Goal: Information Seeking & Learning: Learn about a topic

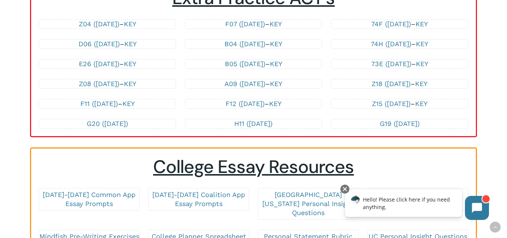
scroll to position [1690, 0]
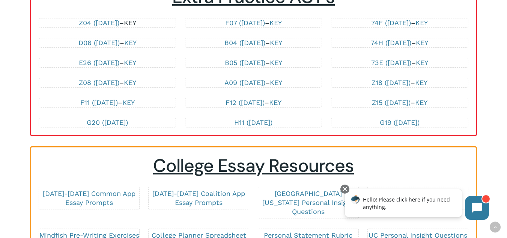
click at [136, 27] on link "KEY" at bounding box center [130, 23] width 12 height 8
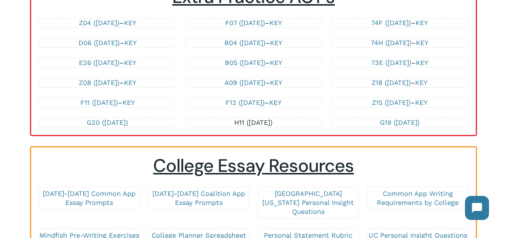
click at [246, 126] on link "H11 ([DATE])" at bounding box center [253, 122] width 38 height 8
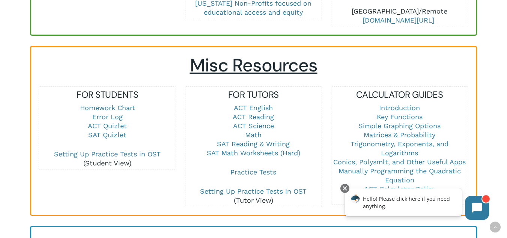
scroll to position [488, 0]
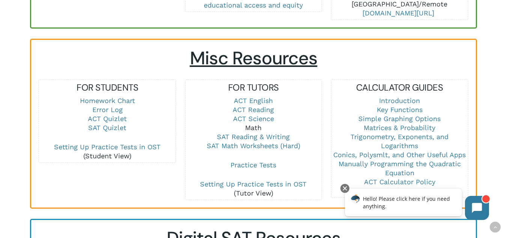
click at [246, 128] on link "Math" at bounding box center [253, 128] width 17 height 8
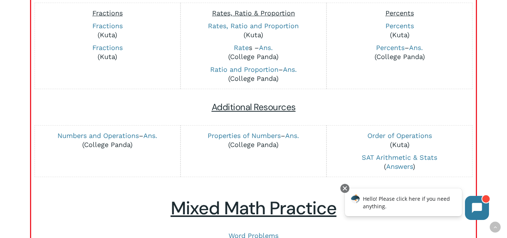
scroll to position [338, 0]
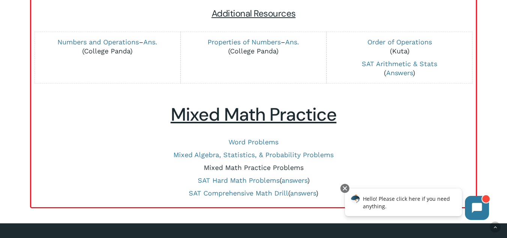
click at [269, 168] on link "Mixed Math Practice Problems" at bounding box center [254, 167] width 100 height 8
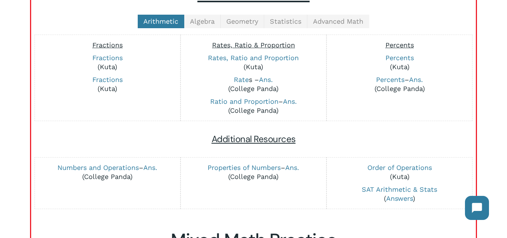
scroll to position [150, 0]
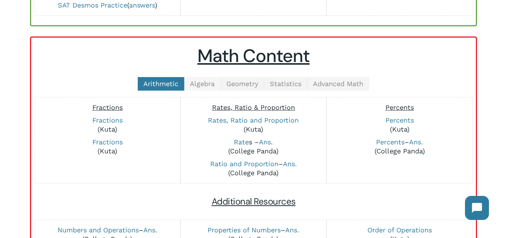
click at [198, 83] on span "Algebra" at bounding box center [202, 84] width 25 height 8
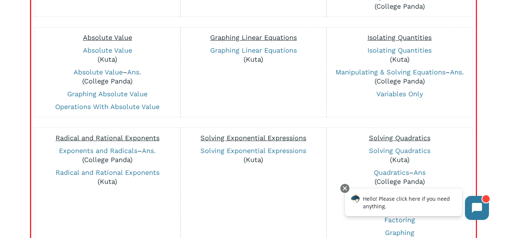
scroll to position [188, 0]
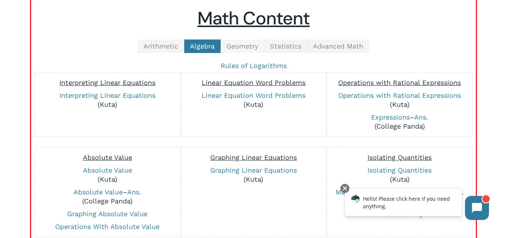
click at [236, 48] on span "Geometry" at bounding box center [242, 46] width 32 height 8
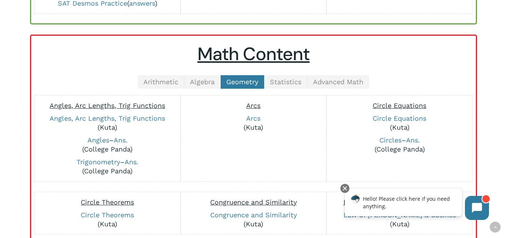
scroll to position [150, 0]
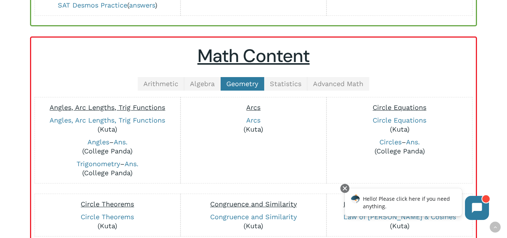
click at [166, 83] on span "Arithmetic" at bounding box center [160, 84] width 35 height 8
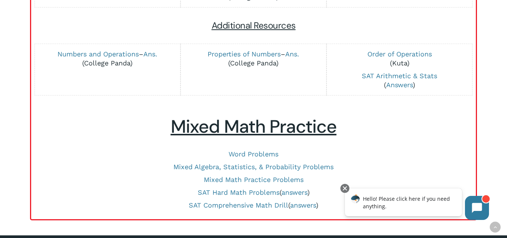
scroll to position [338, 0]
